Goal: Information Seeking & Learning: Learn about a topic

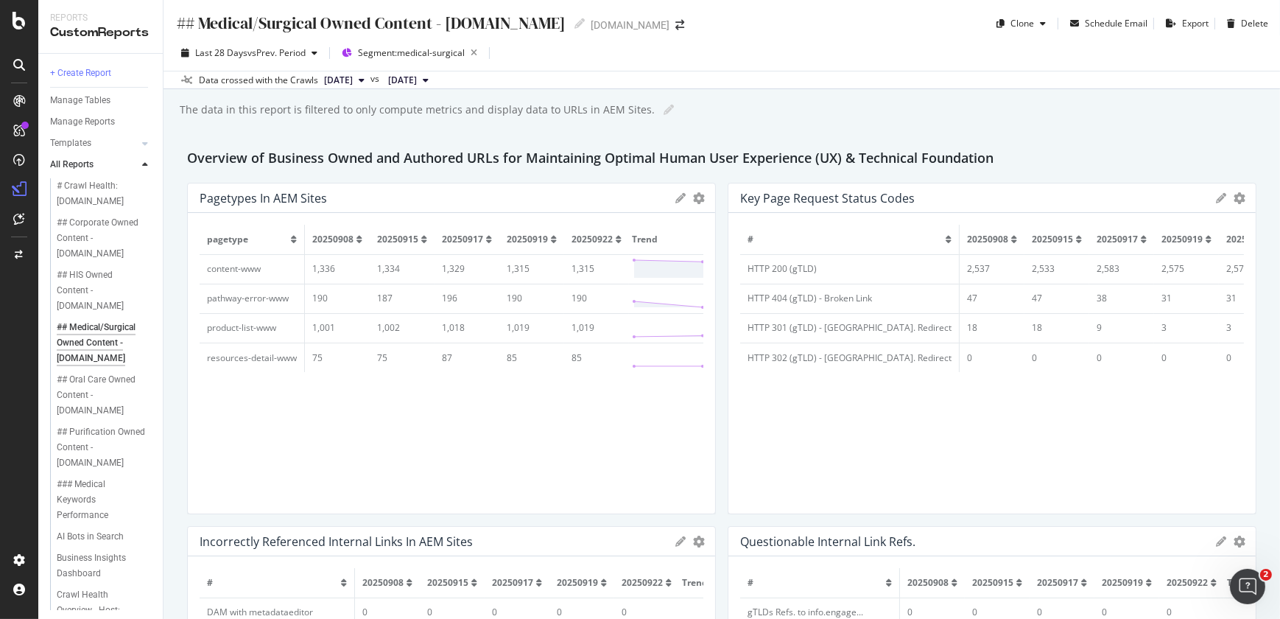
scroll to position [1613, 0]
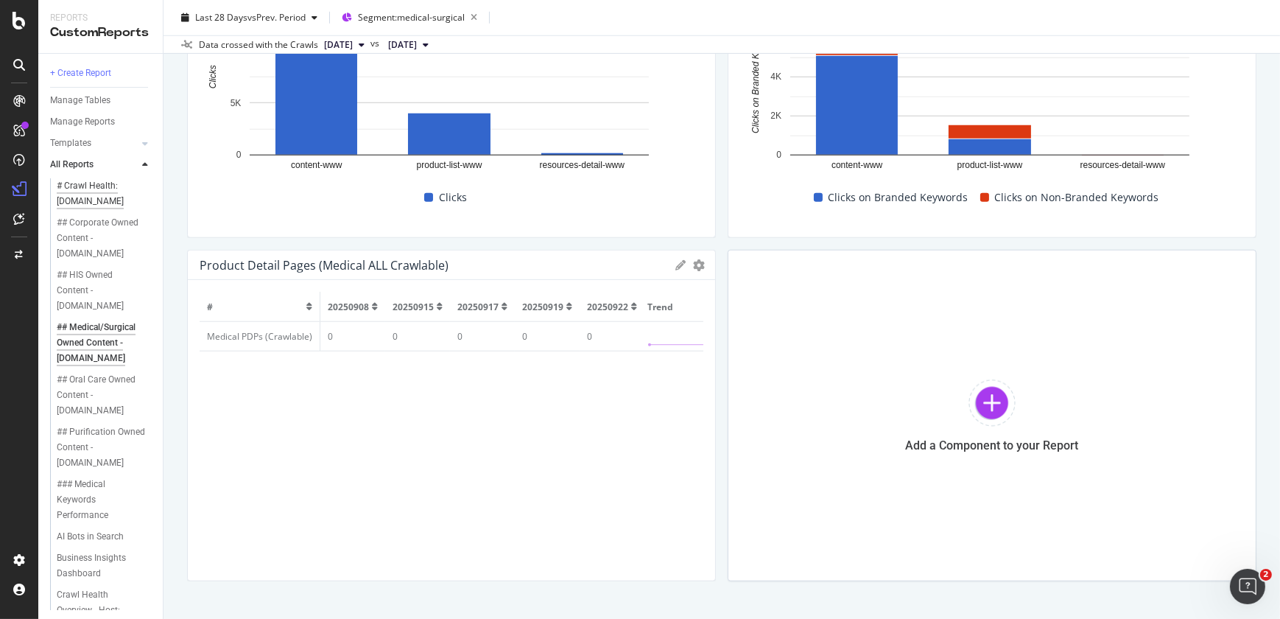
click at [92, 187] on div "# Crawl Health: [DOMAIN_NAME]" at bounding box center [100, 193] width 86 height 31
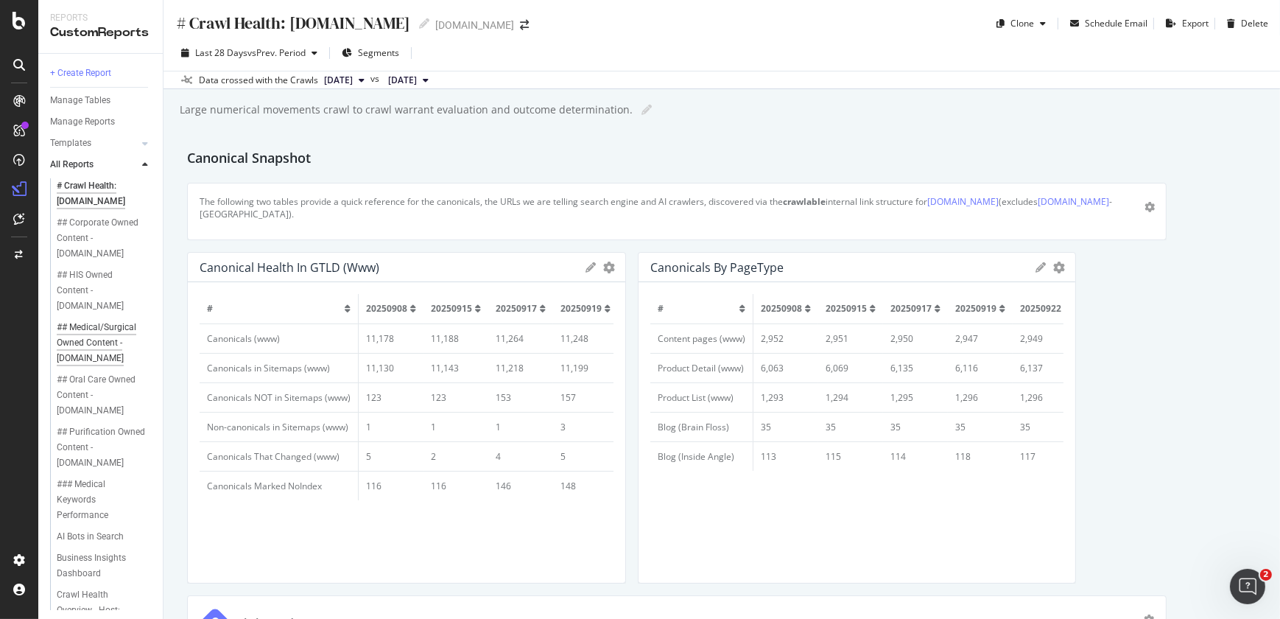
click at [107, 351] on div "## Medical/Surgical Owned Content - [DOMAIN_NAME]" at bounding box center [102, 343] width 90 height 46
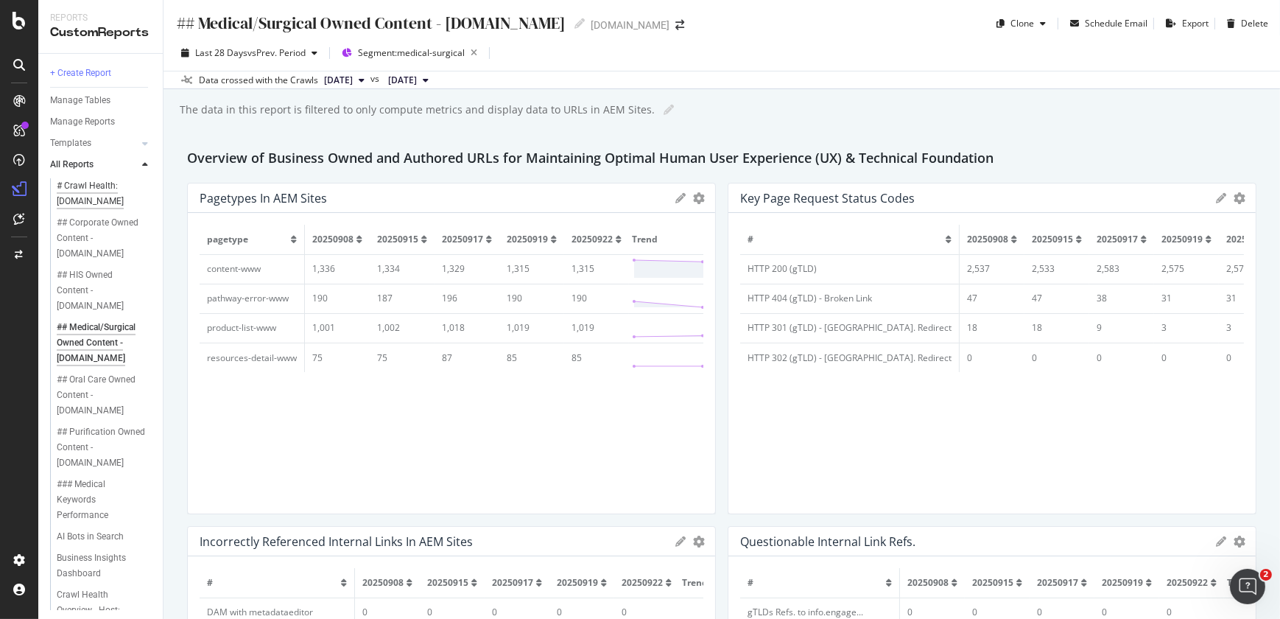
click at [97, 193] on div "# Crawl Health: [DOMAIN_NAME]" at bounding box center [100, 193] width 86 height 31
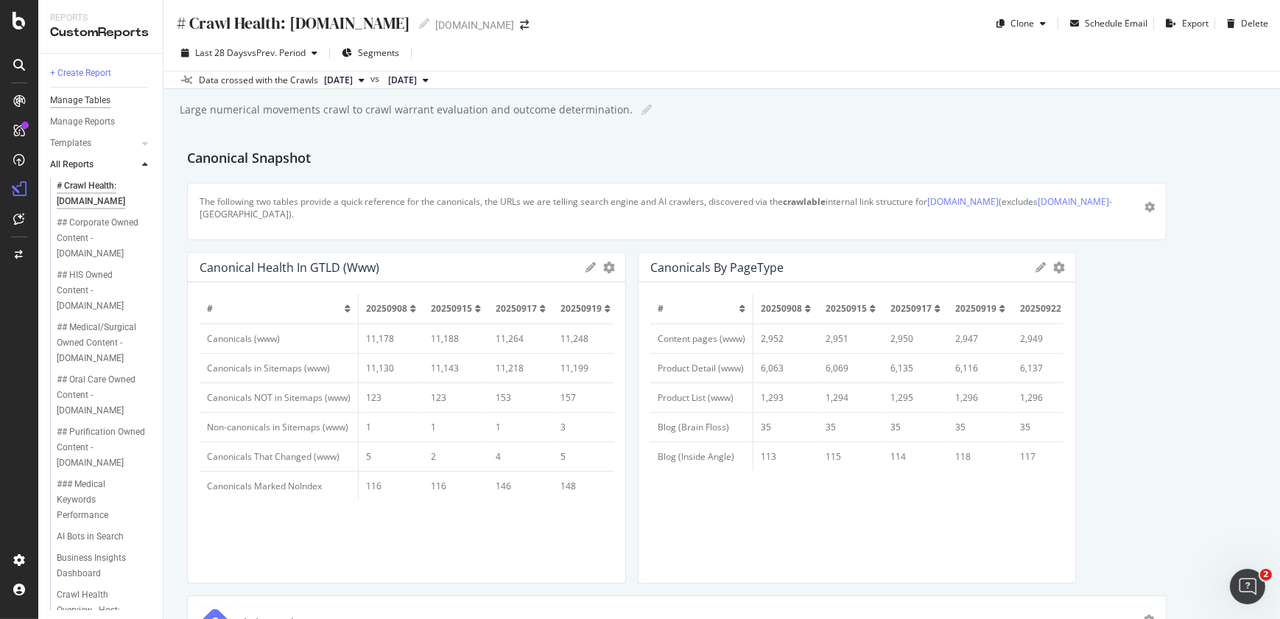
click at [94, 105] on div "Manage Tables" at bounding box center [80, 100] width 60 height 15
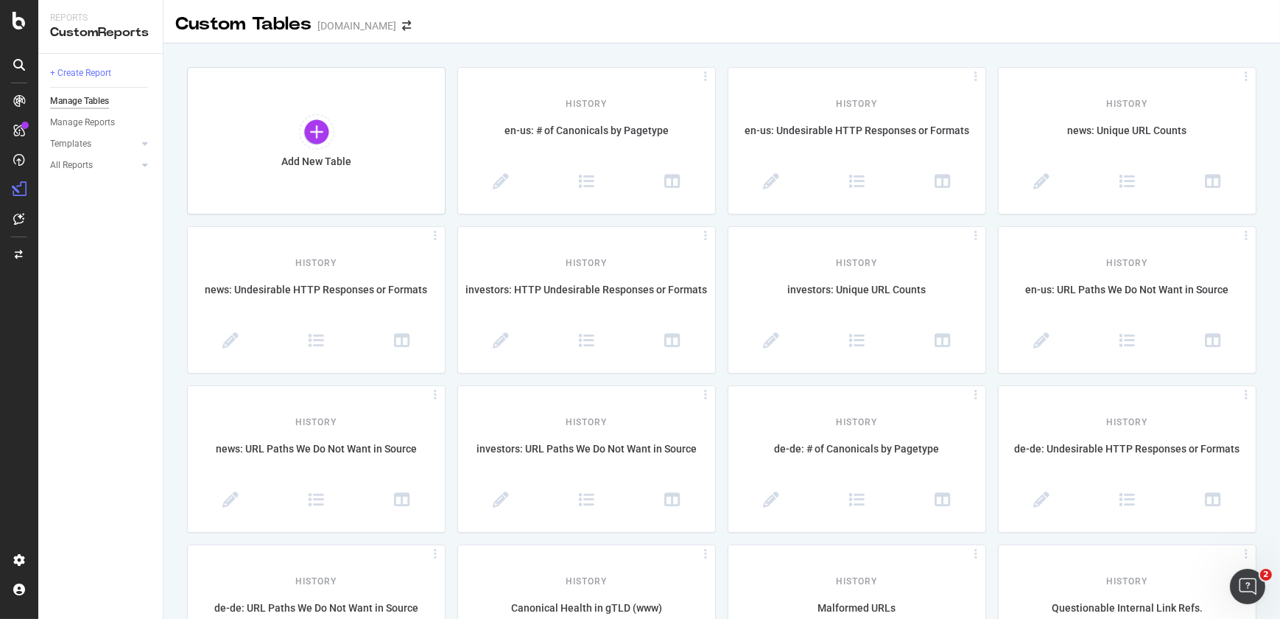
scroll to position [541, 0]
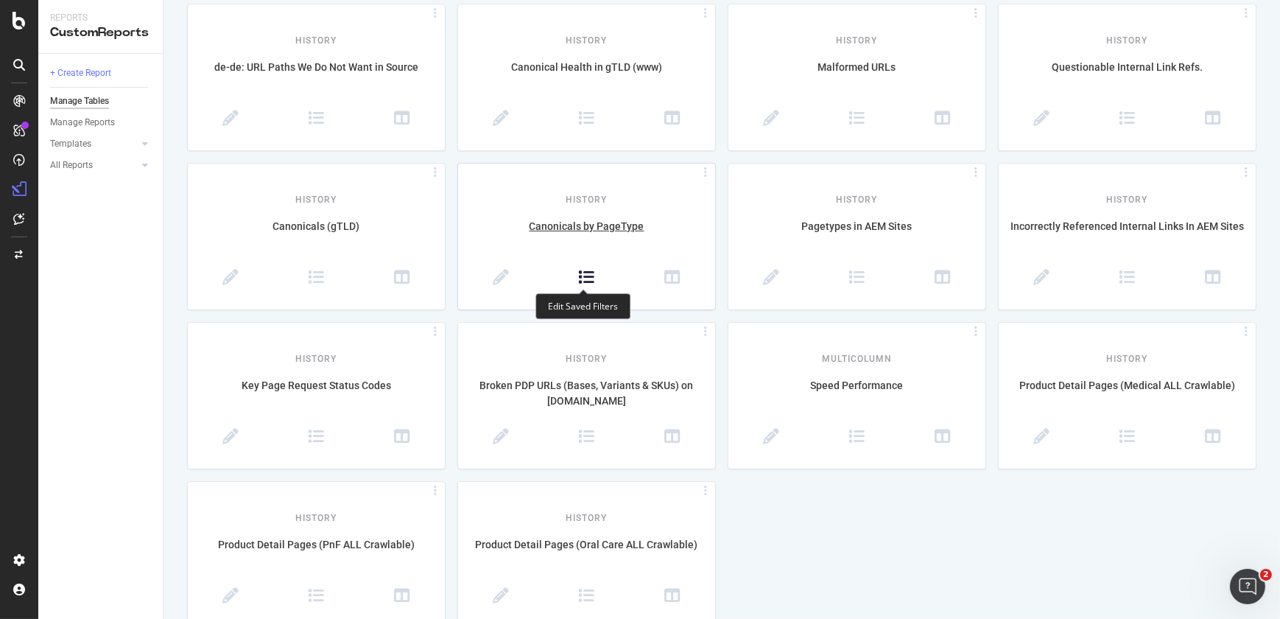
click at [584, 280] on icon at bounding box center [586, 278] width 16 height 16
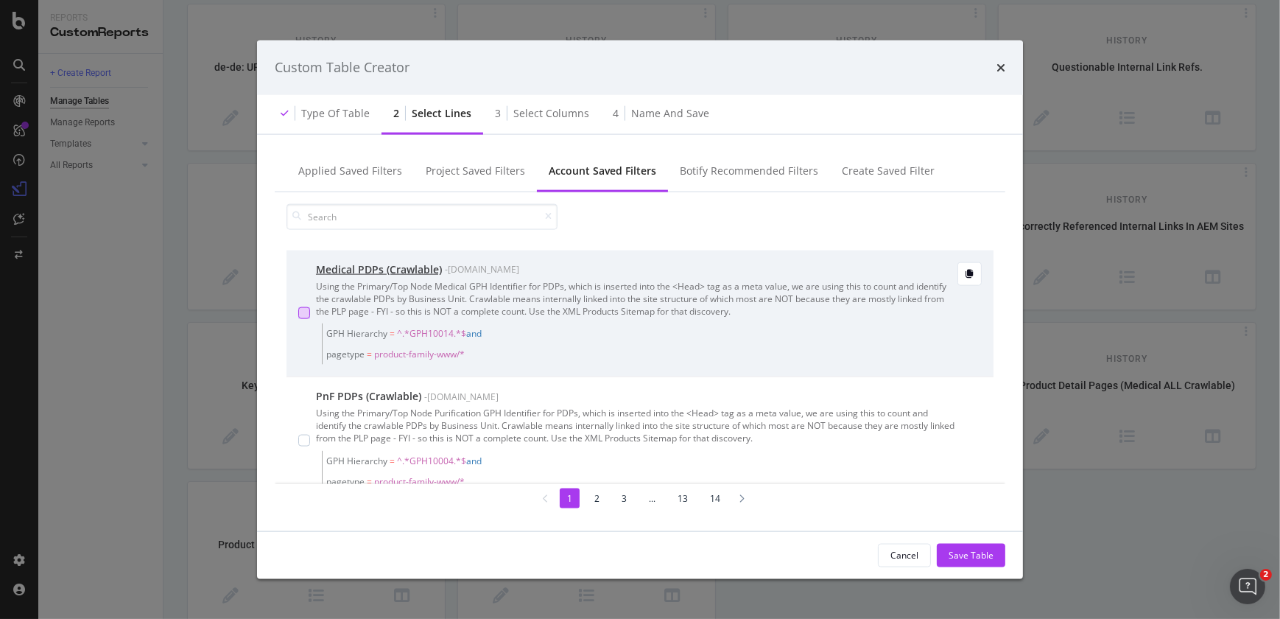
click at [308, 310] on div "modal" at bounding box center [304, 313] width 12 height 12
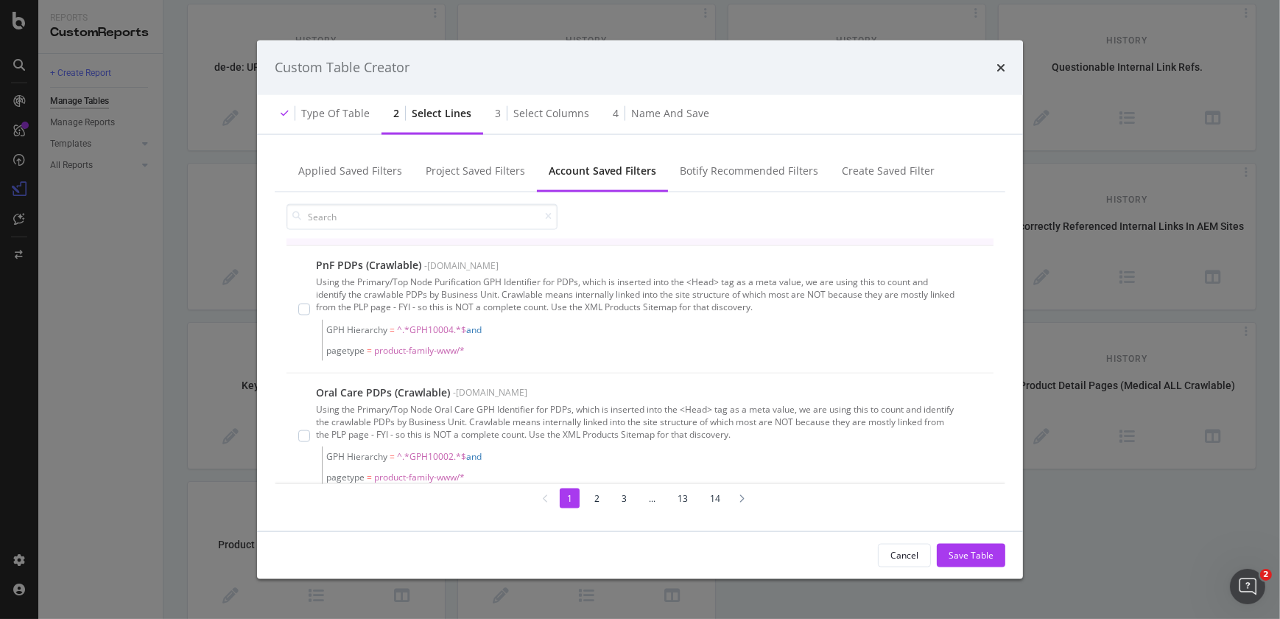
scroll to position [133, 0]
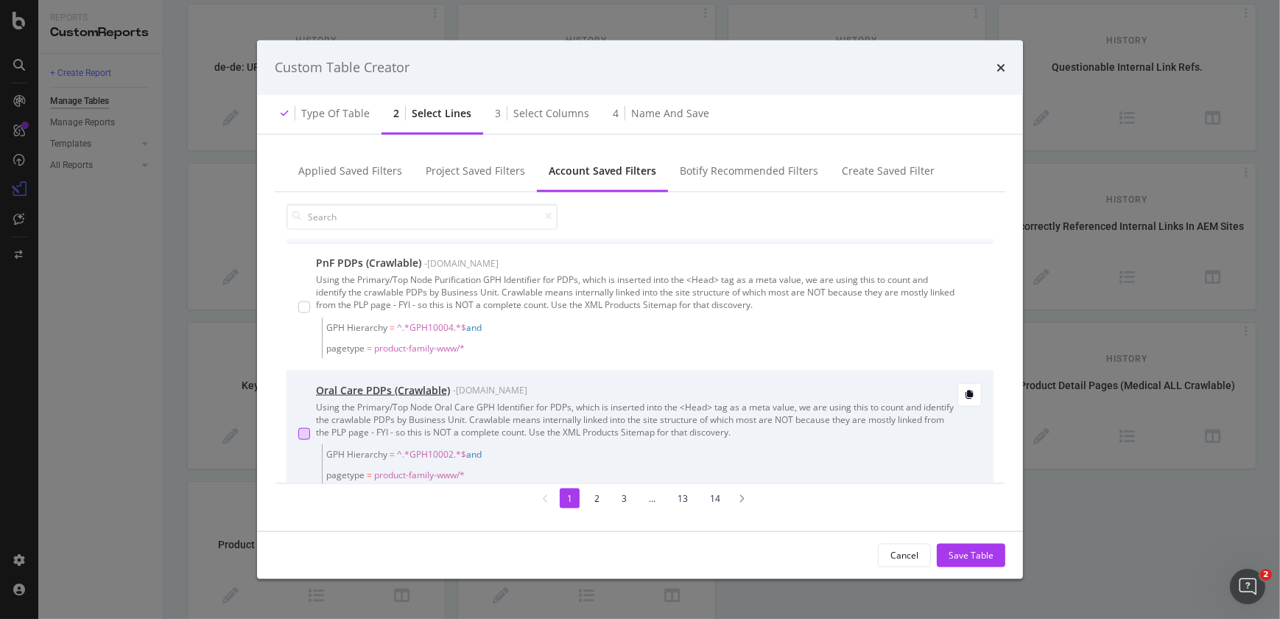
click at [303, 429] on div "modal" at bounding box center [304, 434] width 12 height 12
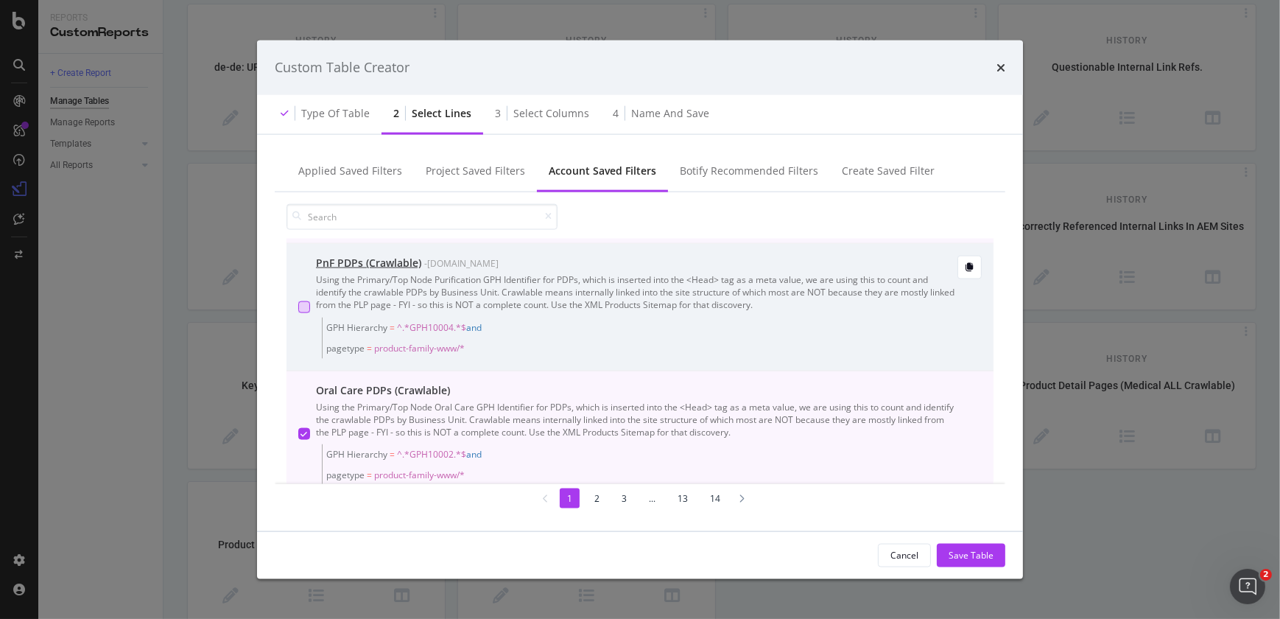
click at [305, 304] on div "modal" at bounding box center [304, 306] width 12 height 12
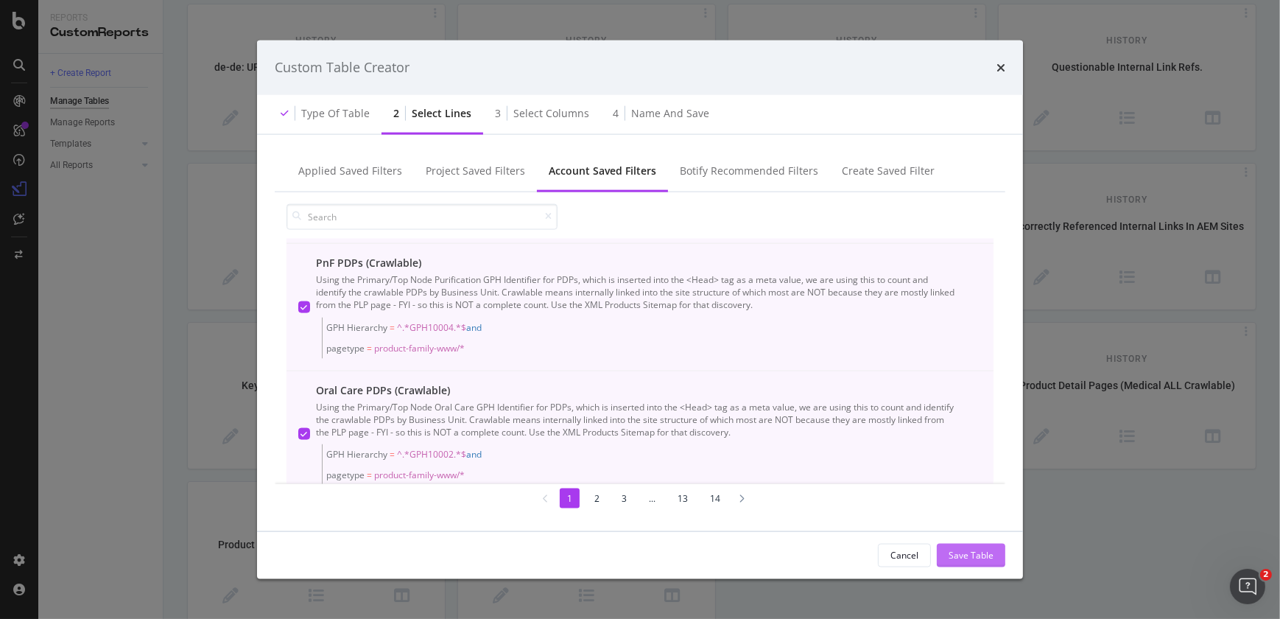
click at [974, 549] on div "Save Table" at bounding box center [971, 555] width 45 height 13
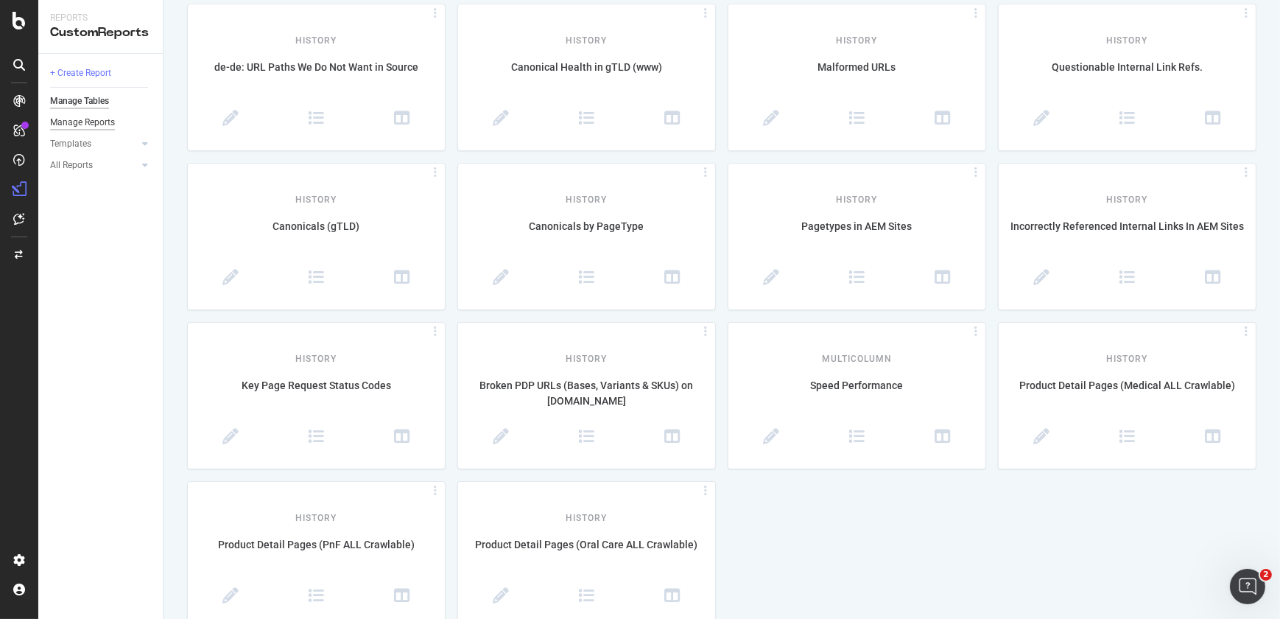
click at [104, 118] on div "Manage Reports" at bounding box center [82, 122] width 65 height 15
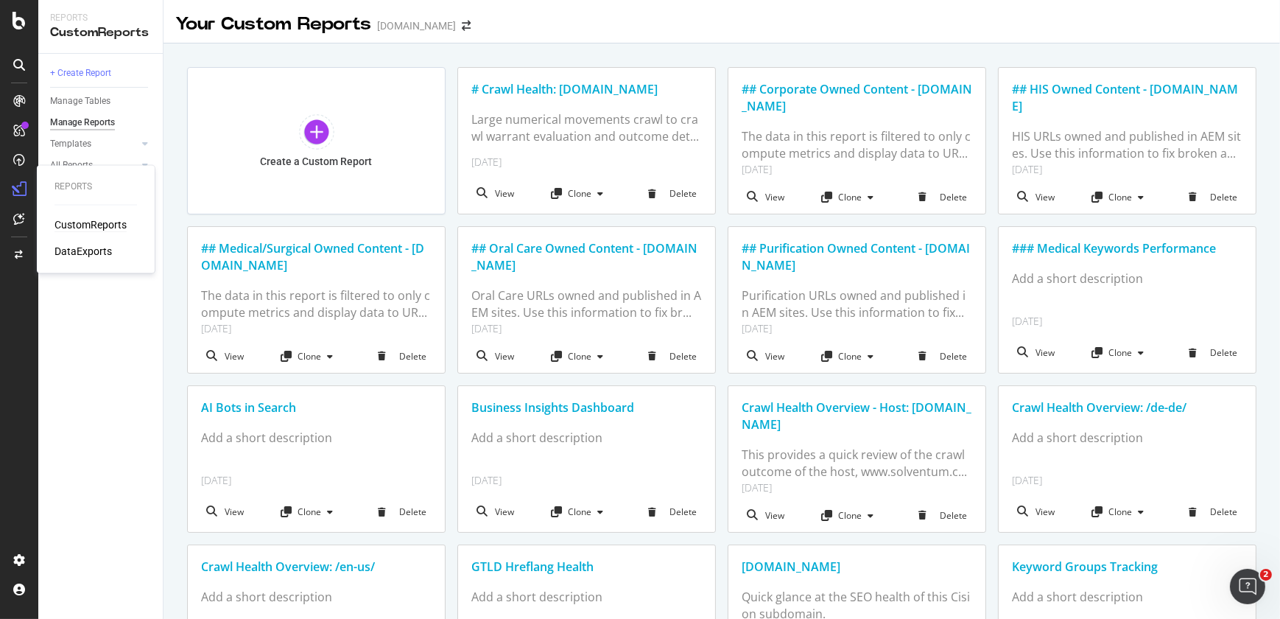
click at [71, 225] on div "CustomReports" at bounding box center [90, 224] width 72 height 15
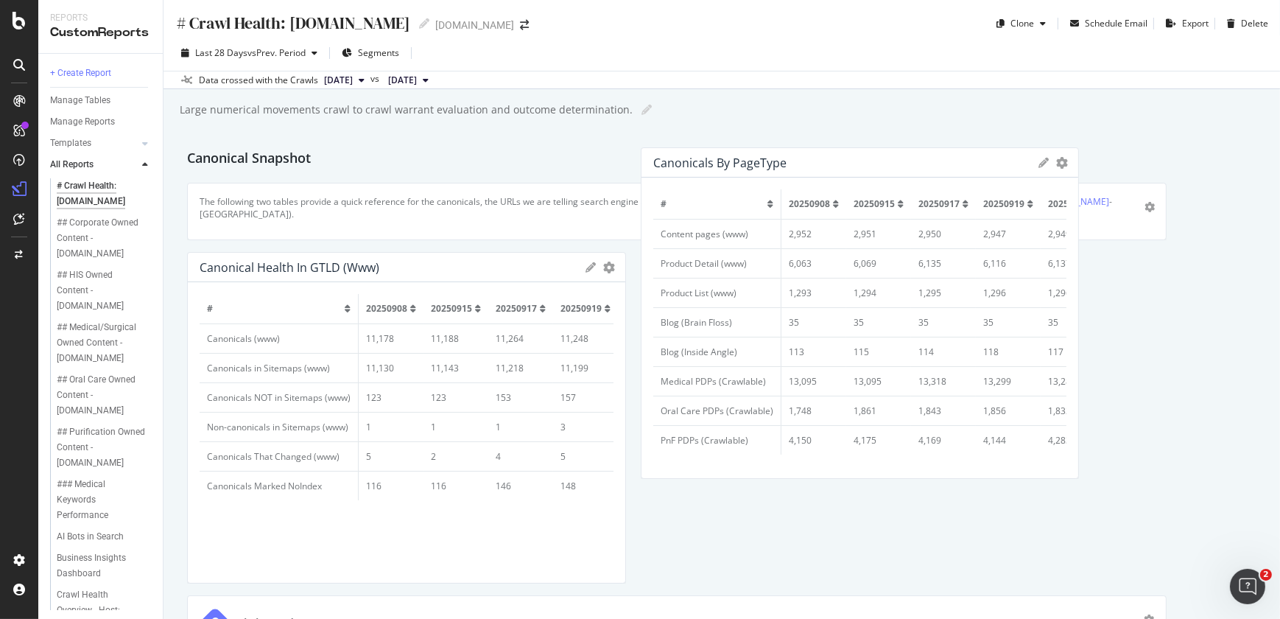
drag, startPoint x: 897, startPoint y: 557, endPoint x: 899, endPoint y: 442, distance: 114.9
click at [899, 442] on td "4,175" at bounding box center [878, 439] width 65 height 29
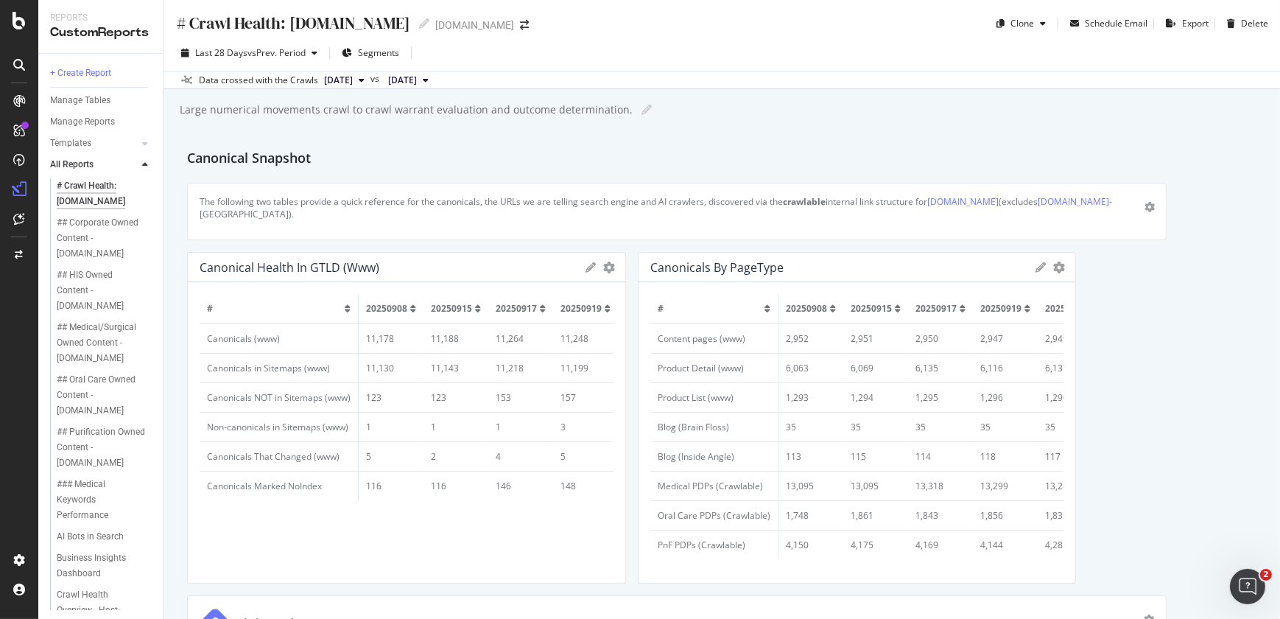
scroll to position [0, 181]
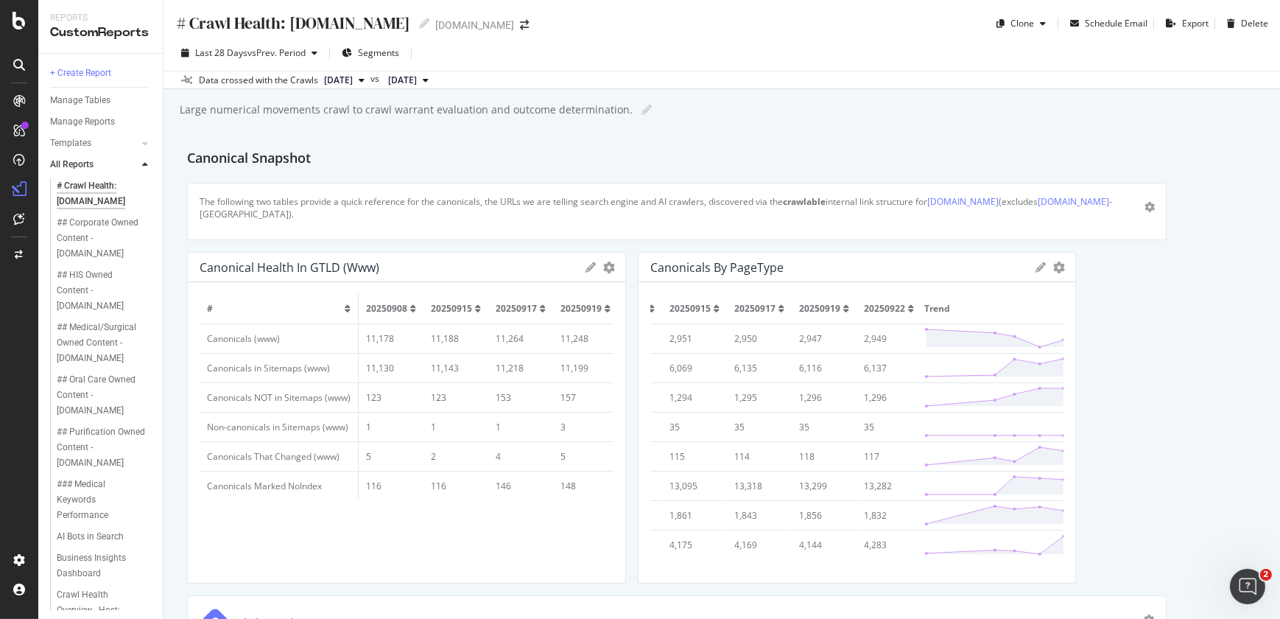
click at [731, 571] on div "# 20250908 20250915 20250917 20250919 20250922 Trend Content pages (www) 2,952 …" at bounding box center [856, 432] width 437 height 300
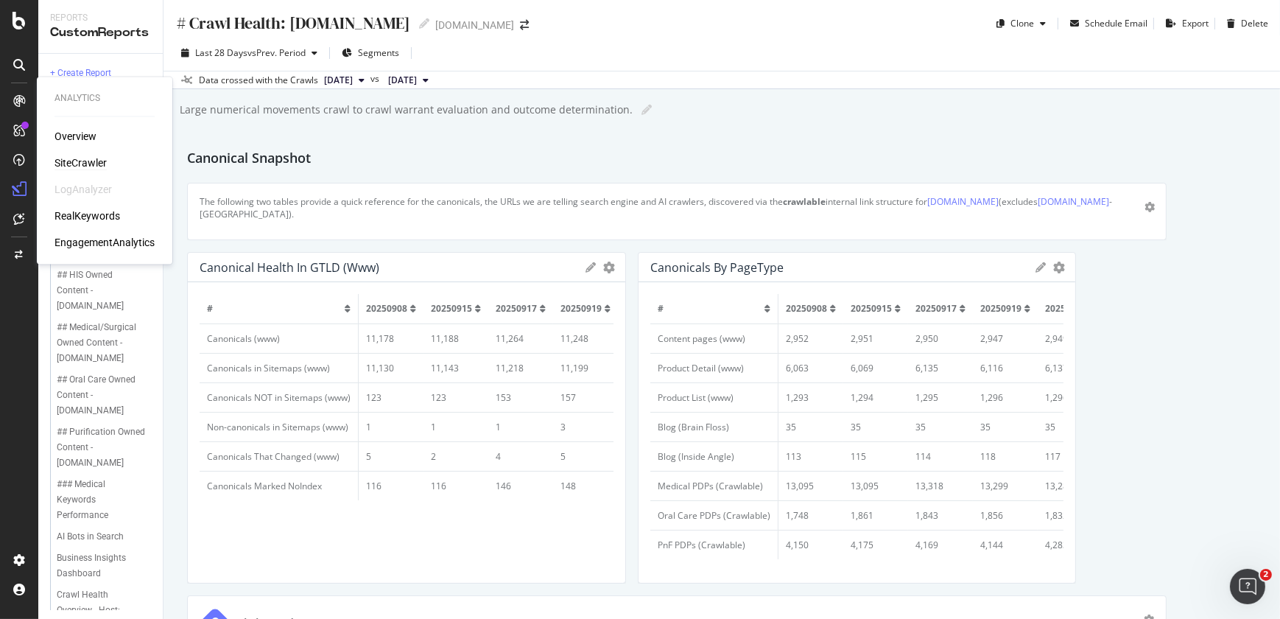
click at [89, 161] on div "SiteCrawler" at bounding box center [80, 162] width 52 height 15
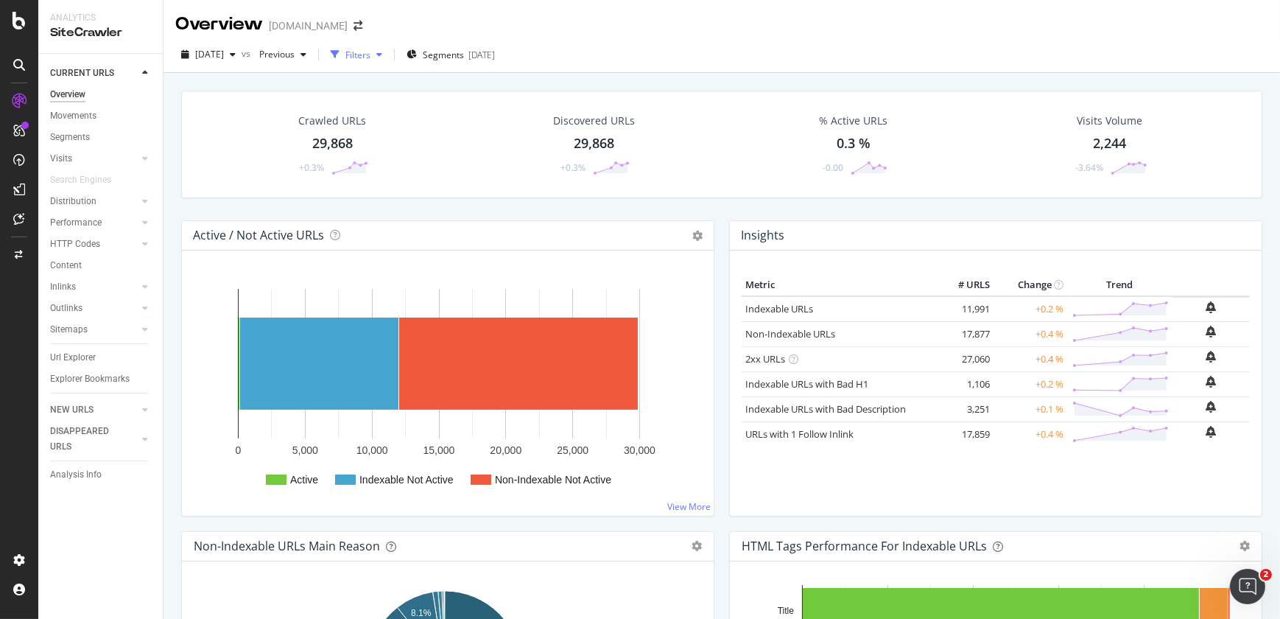
click at [370, 52] on div "Filters" at bounding box center [357, 55] width 25 height 13
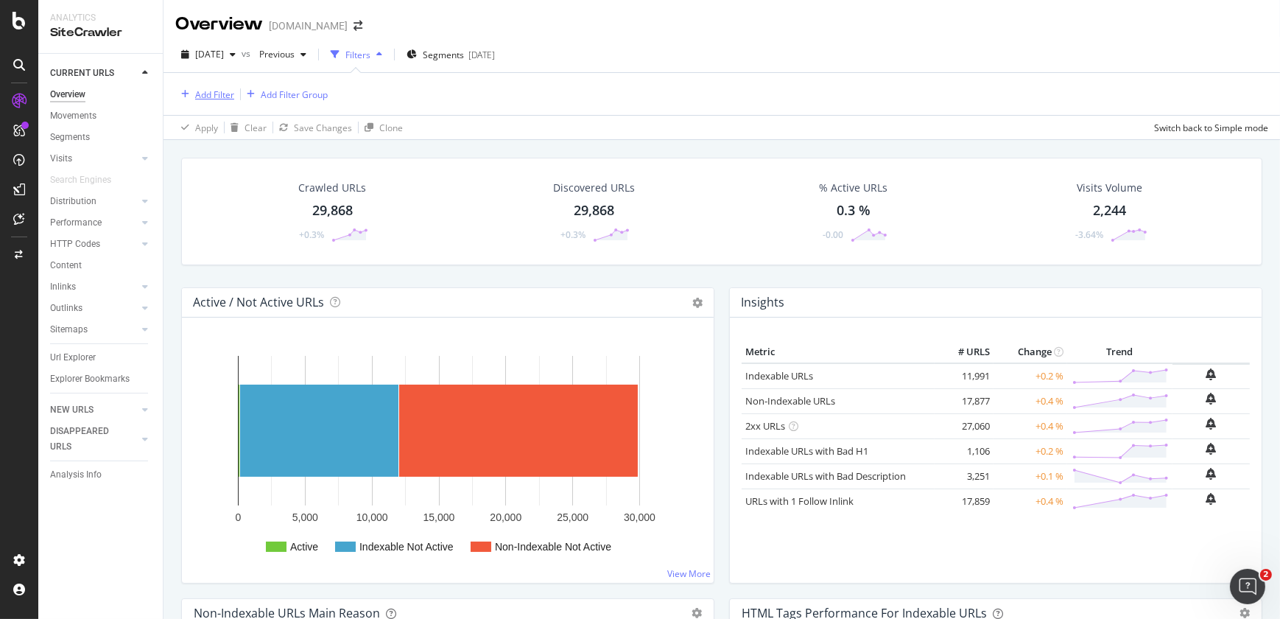
click at [219, 91] on div "Add Filter" at bounding box center [214, 94] width 39 height 13
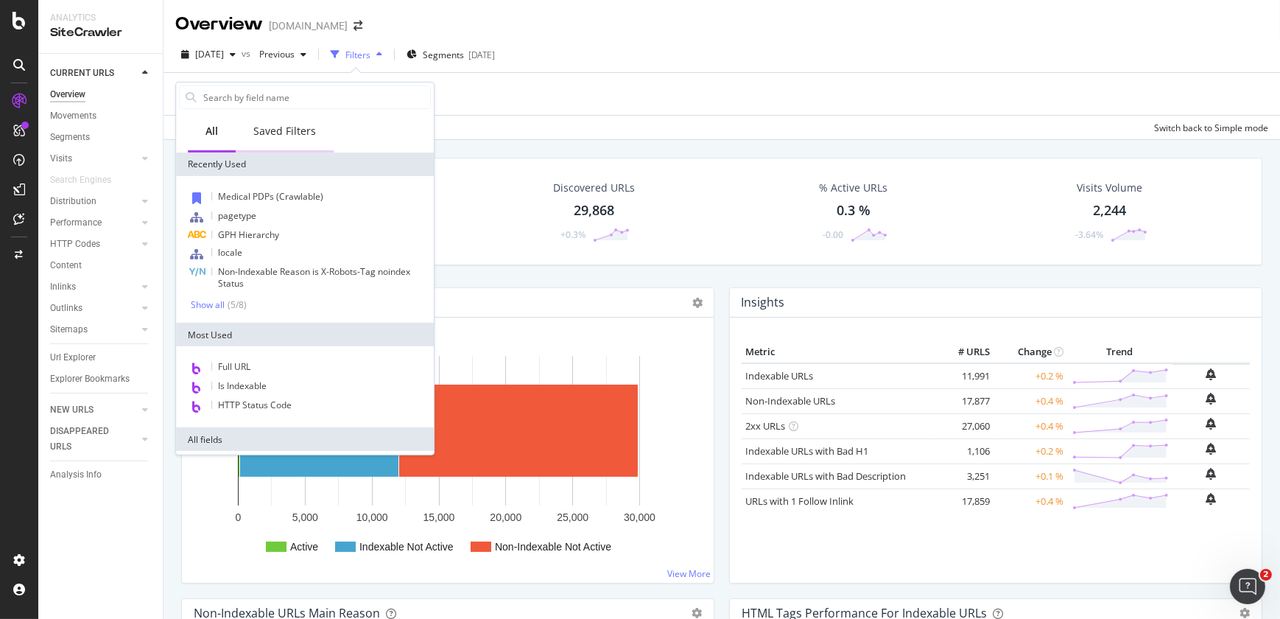
click at [292, 124] on div "Saved Filters" at bounding box center [284, 131] width 63 height 15
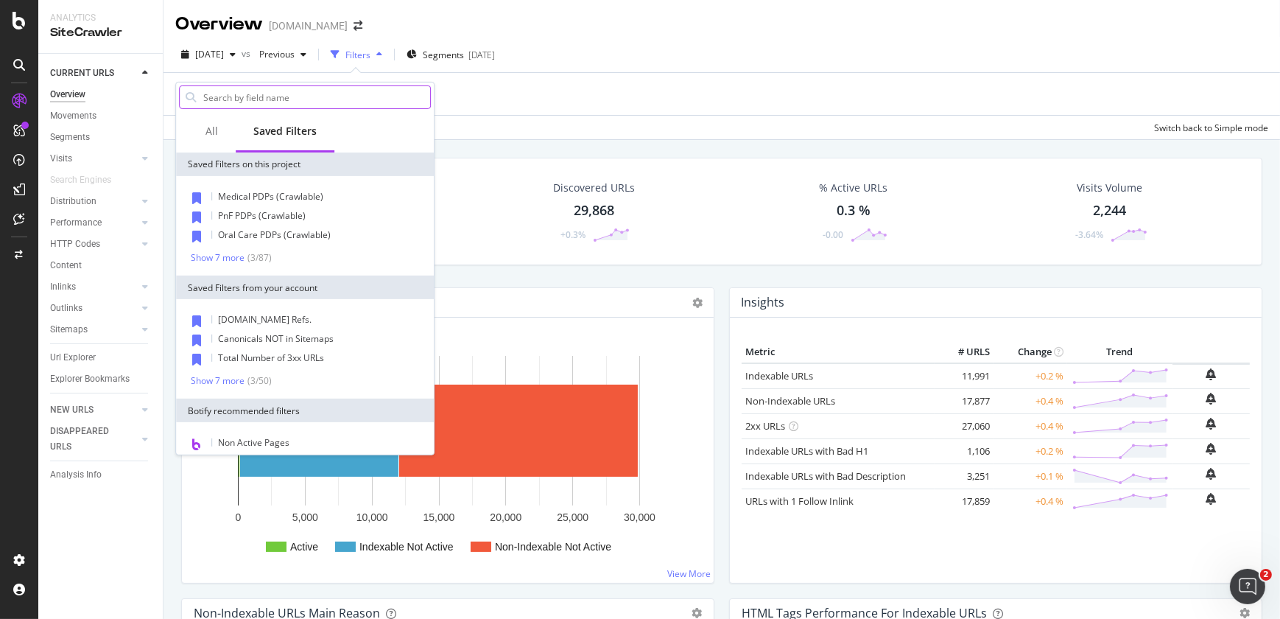
click at [342, 93] on input "text" at bounding box center [316, 97] width 228 height 22
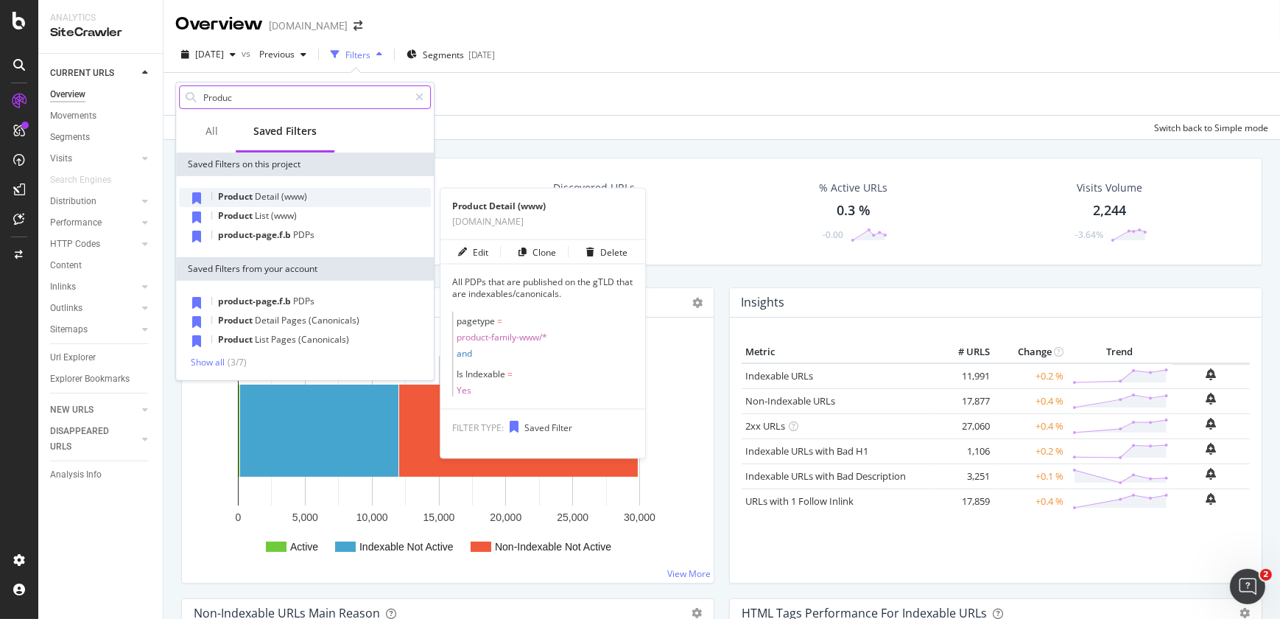
type input "Produc"
click at [295, 190] on span "(www)" at bounding box center [294, 196] width 26 height 13
